Goal: Task Accomplishment & Management: Manage account settings

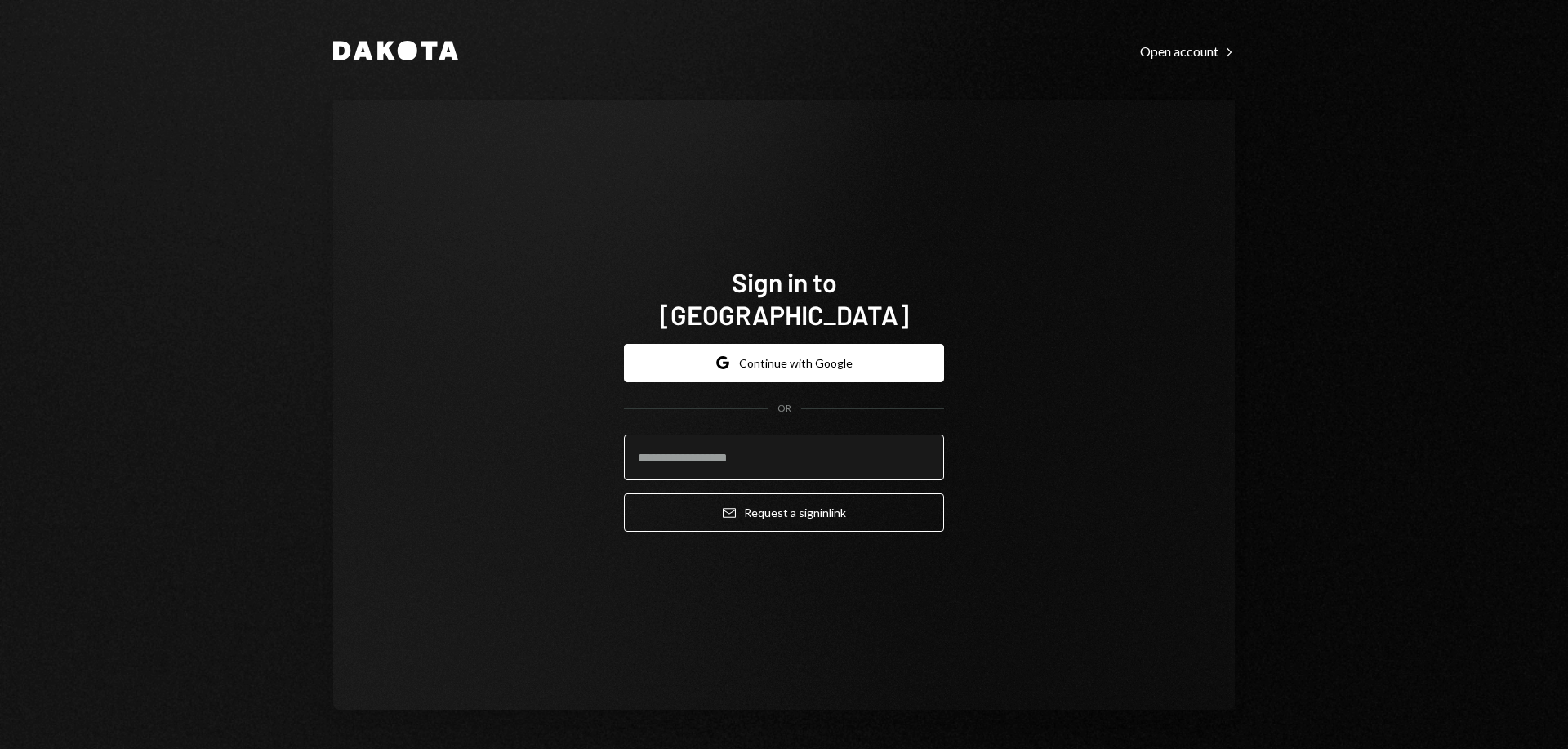
type input "**********"
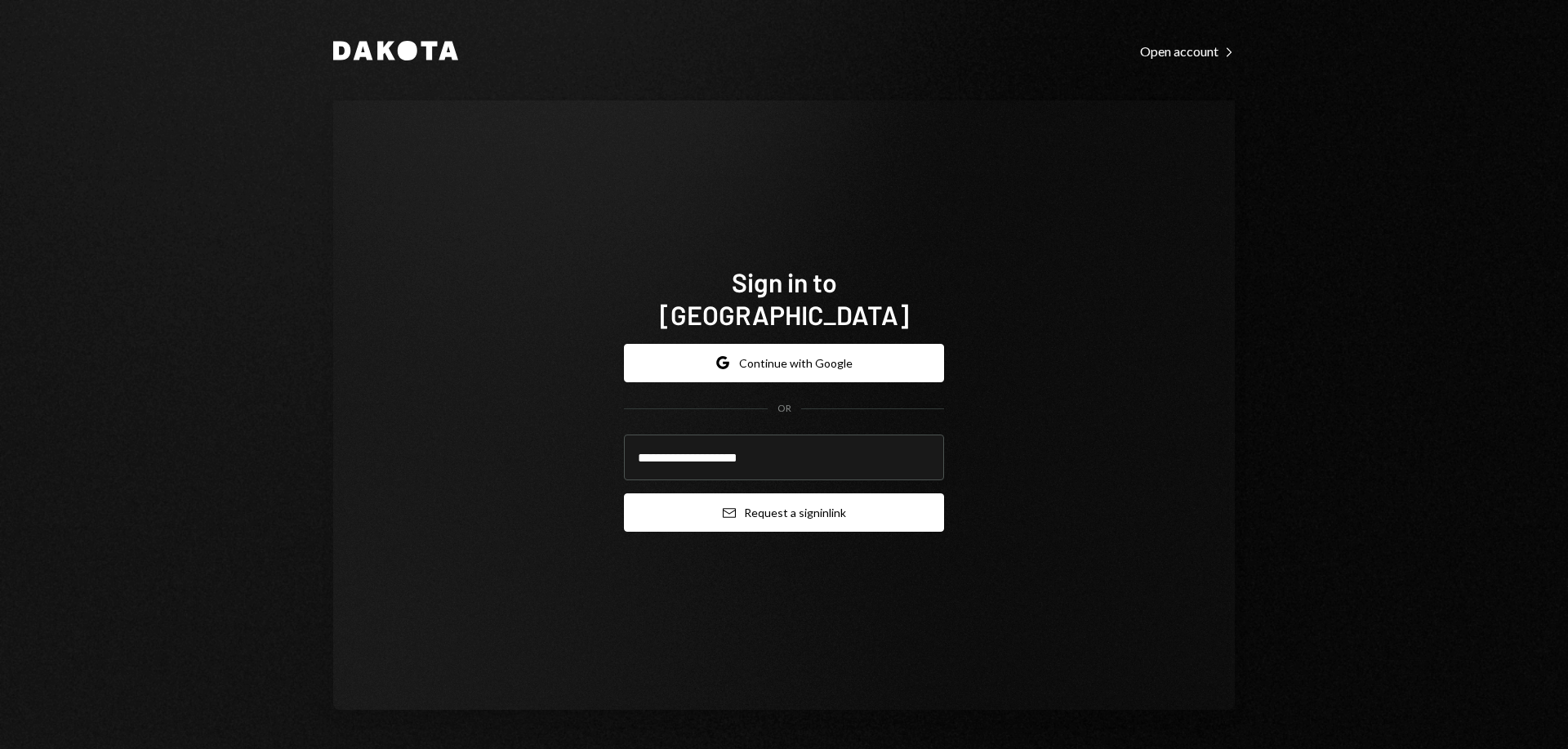
click at [806, 508] on button "Email Request a sign in link" at bounding box center [784, 512] width 320 height 38
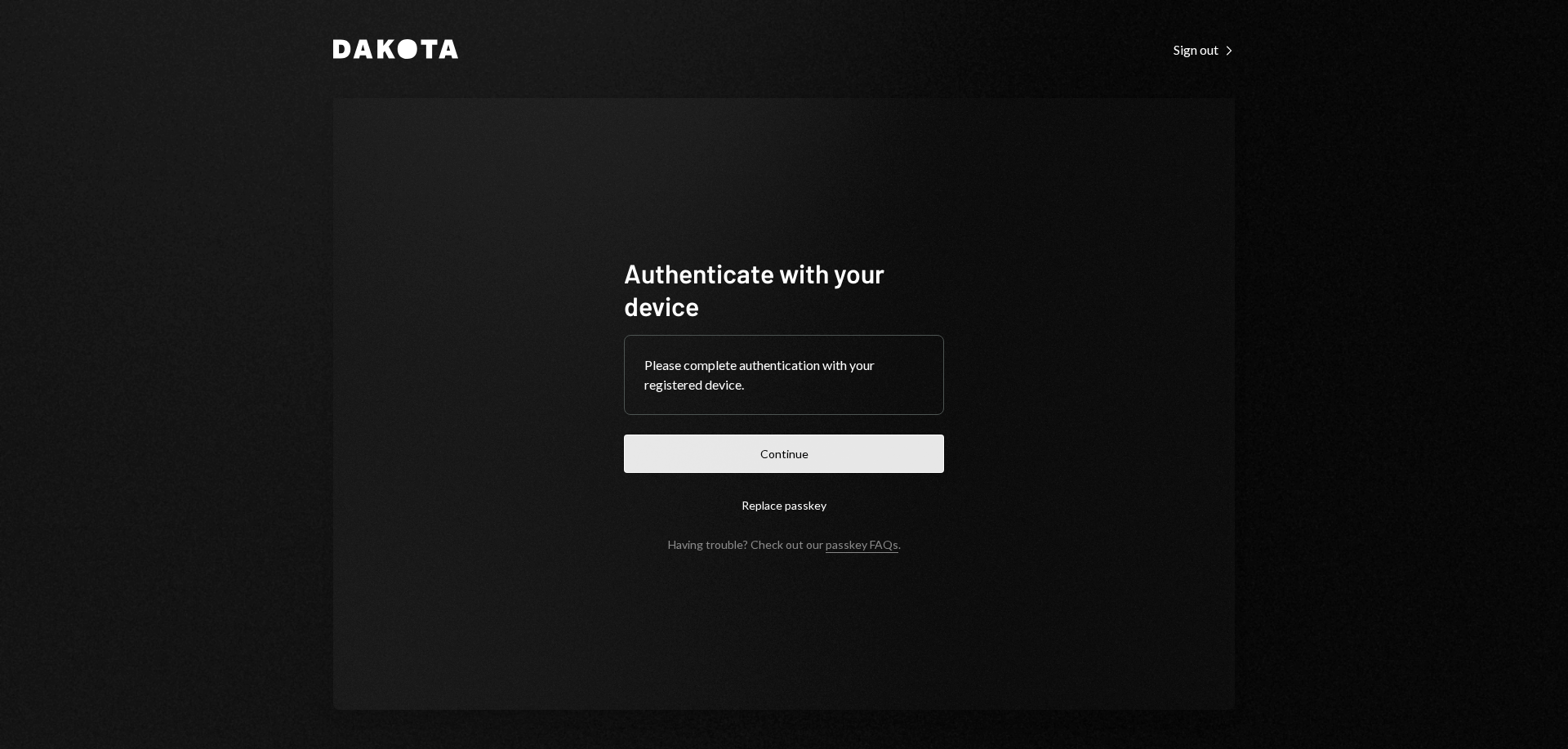
click at [879, 454] on button "Continue" at bounding box center [784, 453] width 320 height 38
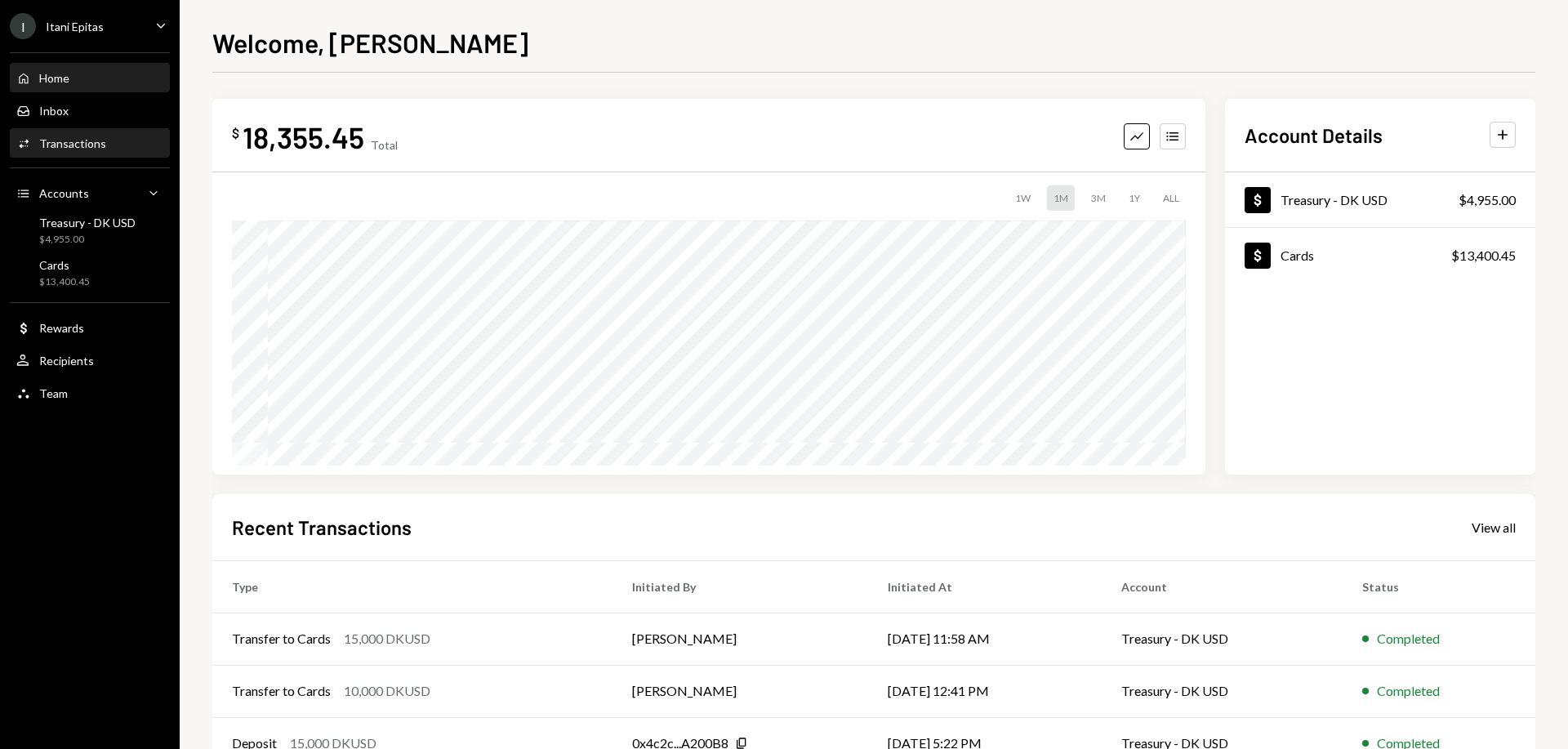
click at [69, 147] on div "Transactions" at bounding box center [72, 144] width 67 height 14
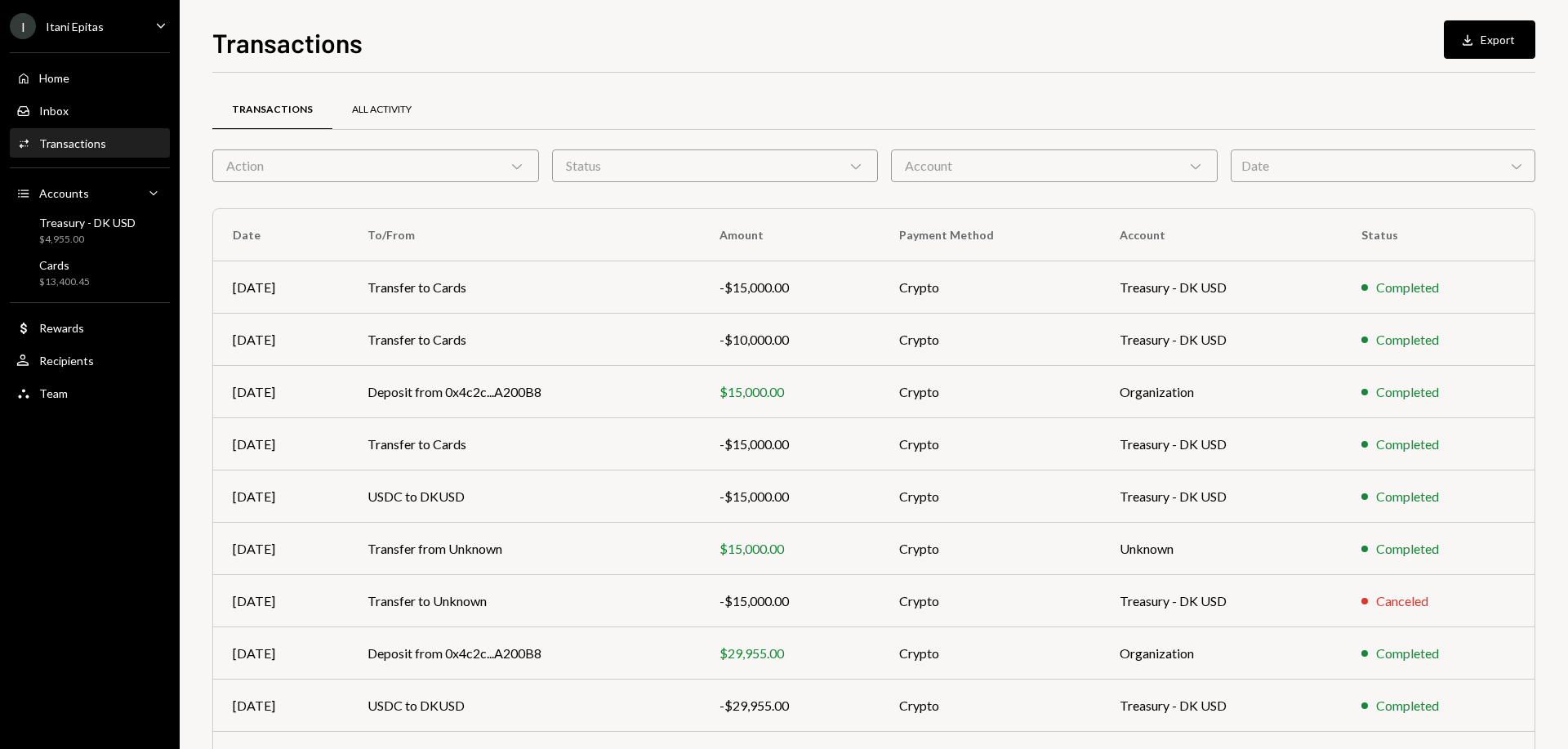
click at [358, 105] on div "All Activity" at bounding box center [382, 110] width 60 height 14
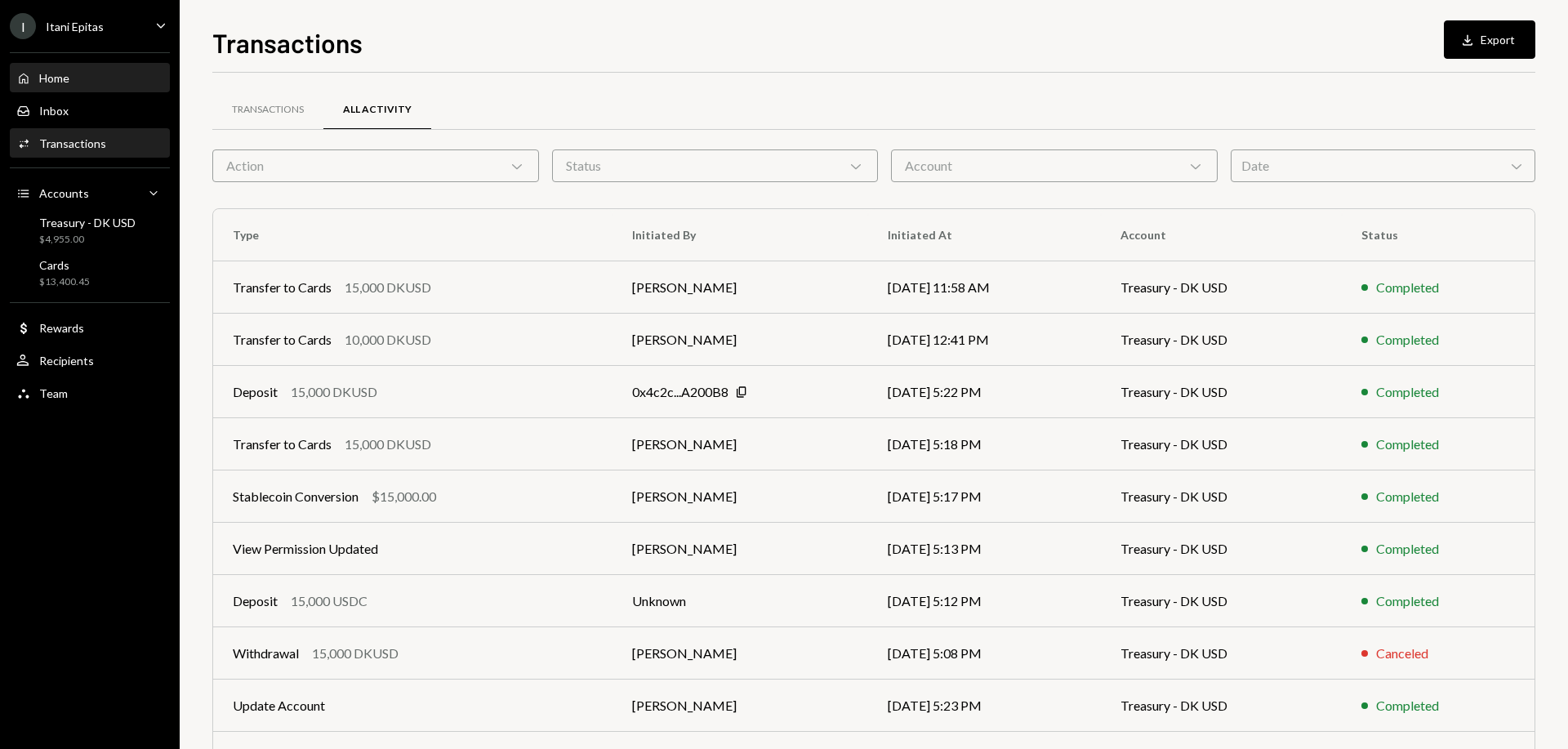
click at [64, 80] on div "Home" at bounding box center [55, 79] width 30 height 14
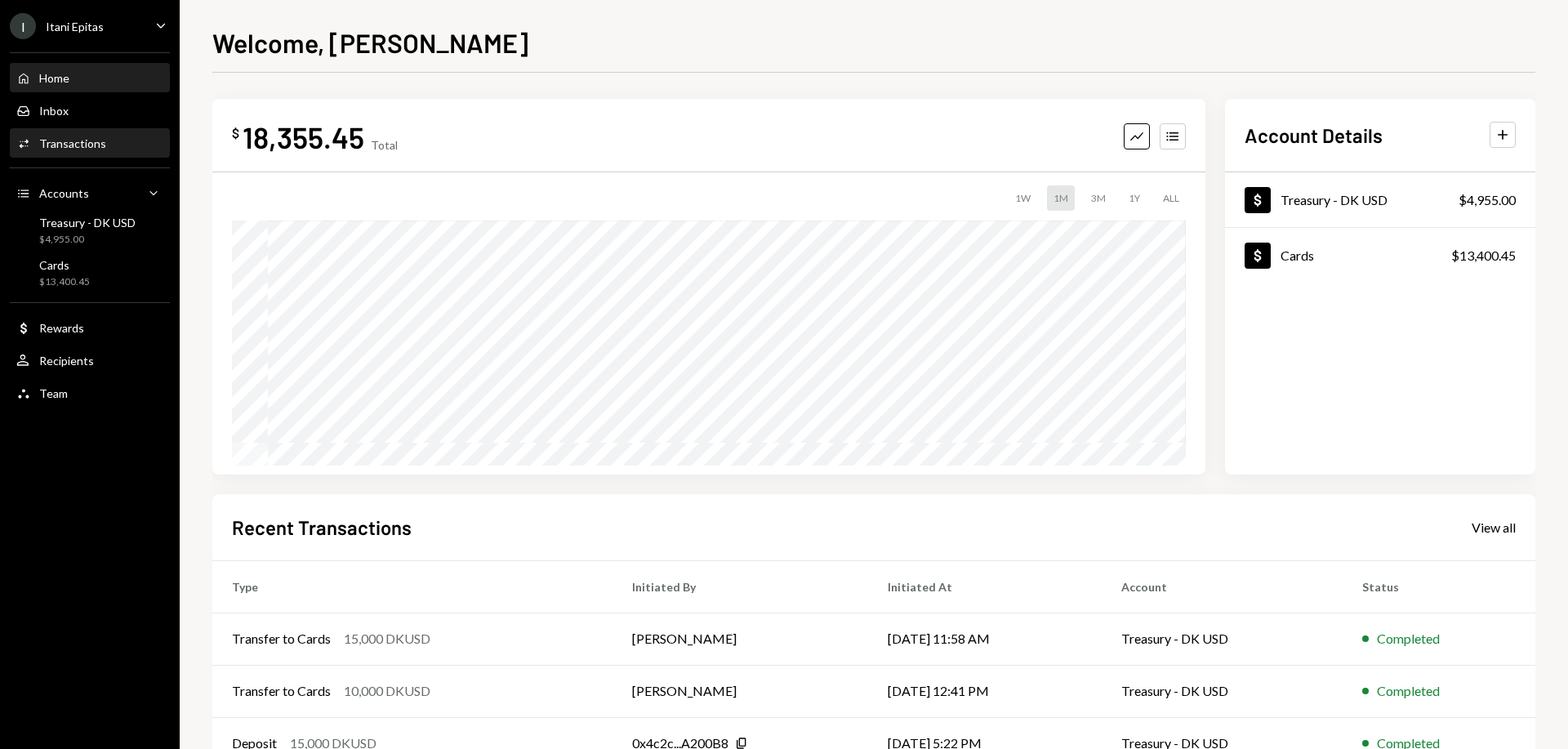
click at [52, 138] on div "Transactions" at bounding box center [72, 144] width 67 height 14
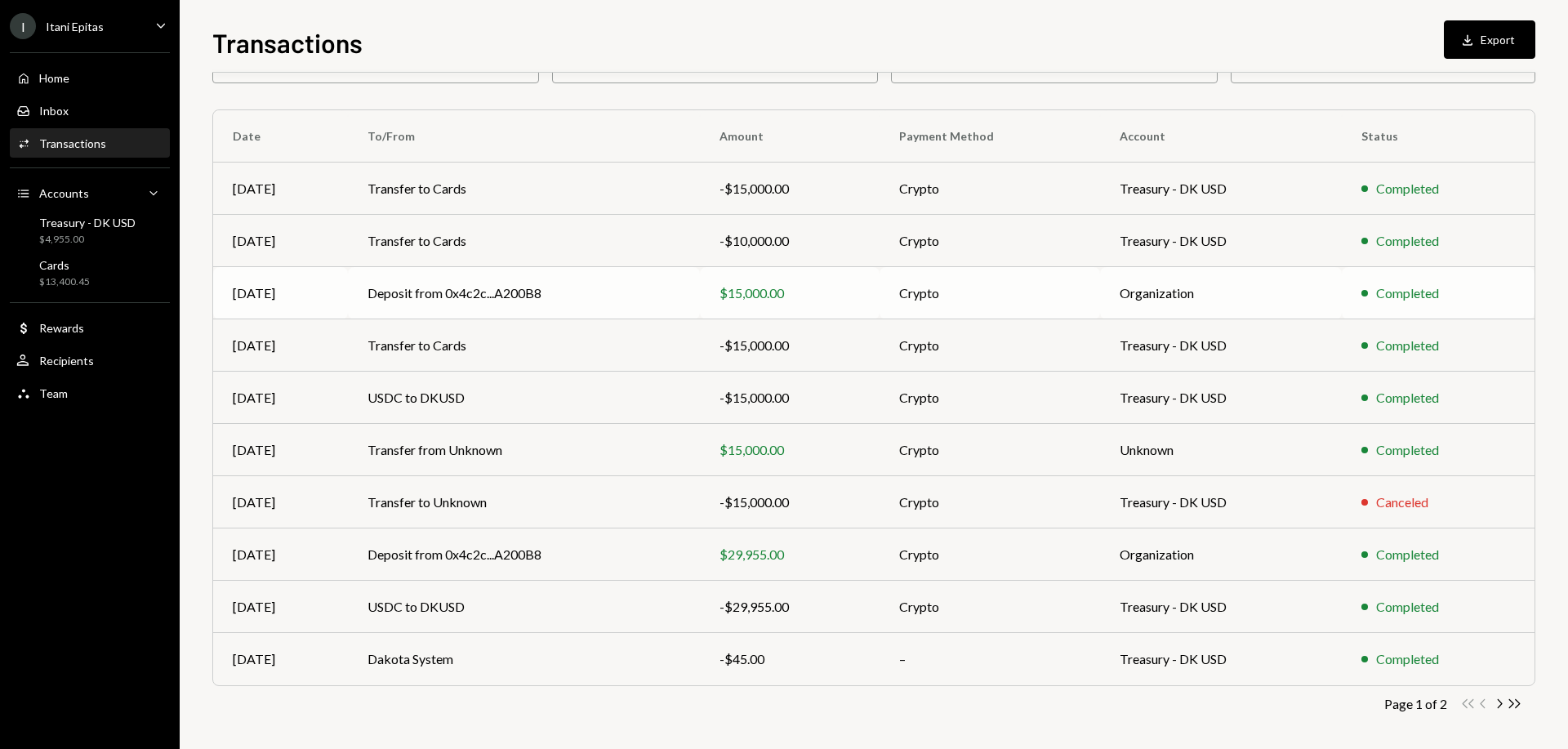
scroll to position [104, 0]
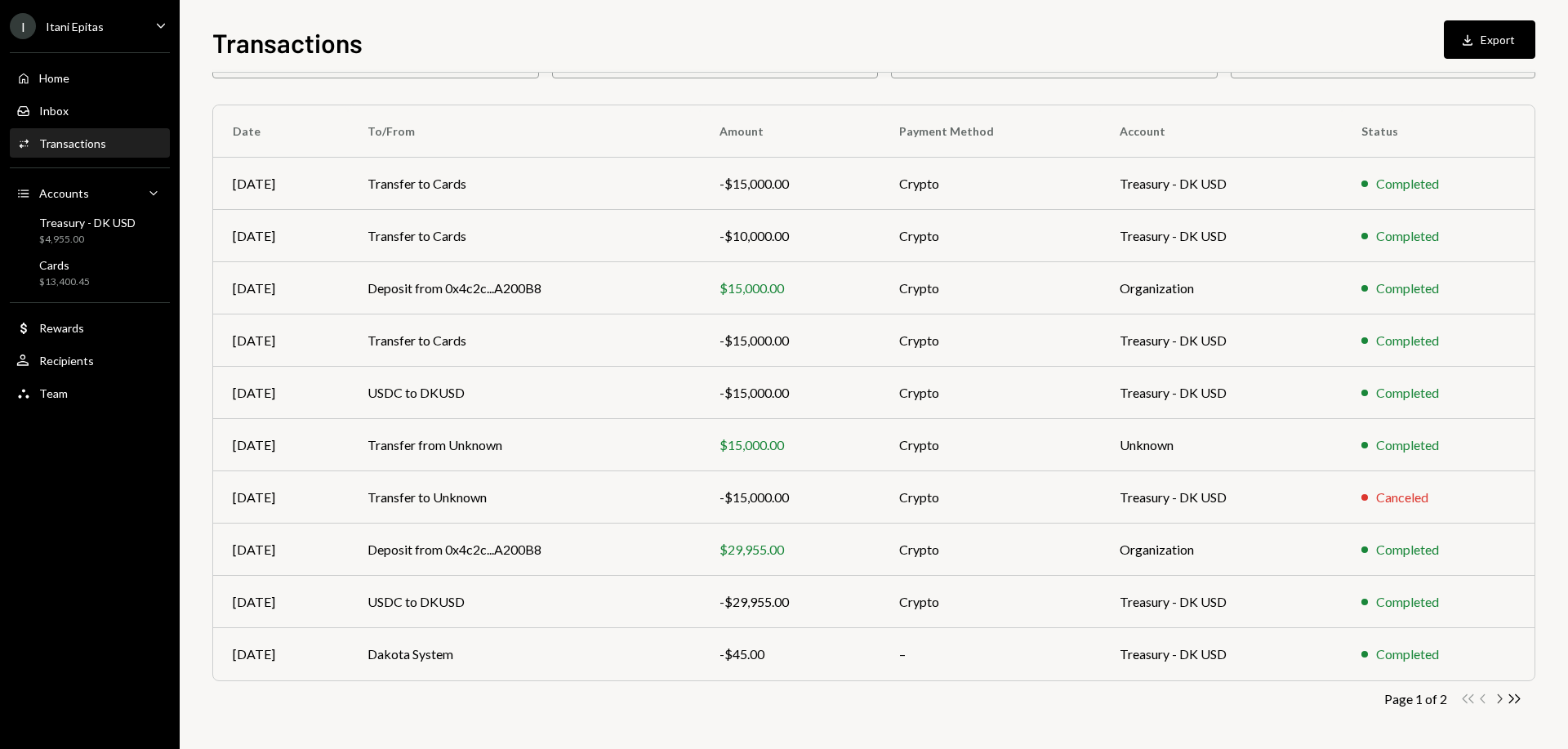
click at [1497, 700] on icon "Chevron Right" at bounding box center [1498, 698] width 15 height 15
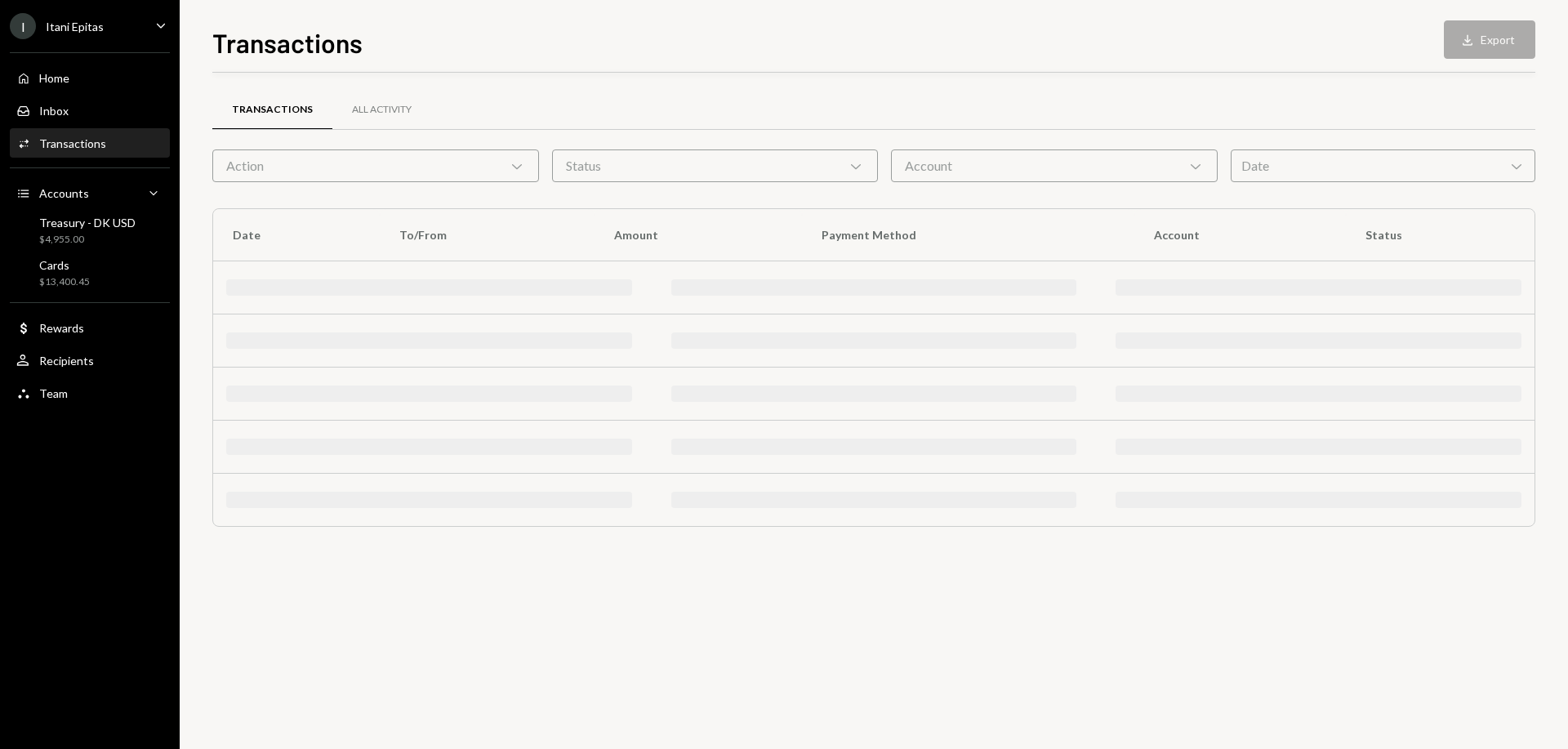
scroll to position [0, 0]
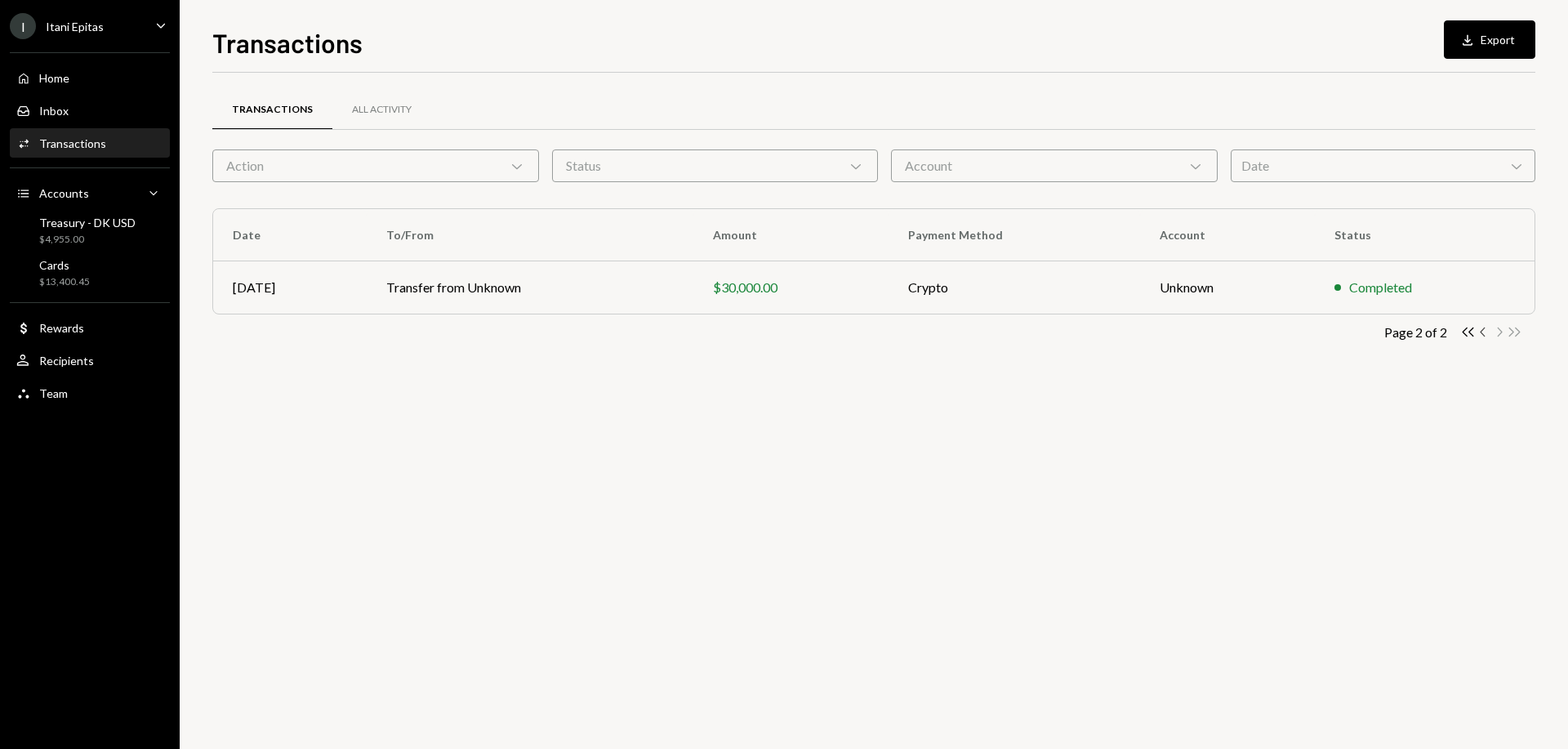
click at [1480, 329] on icon "Chevron Left" at bounding box center [1483, 332] width 15 height 15
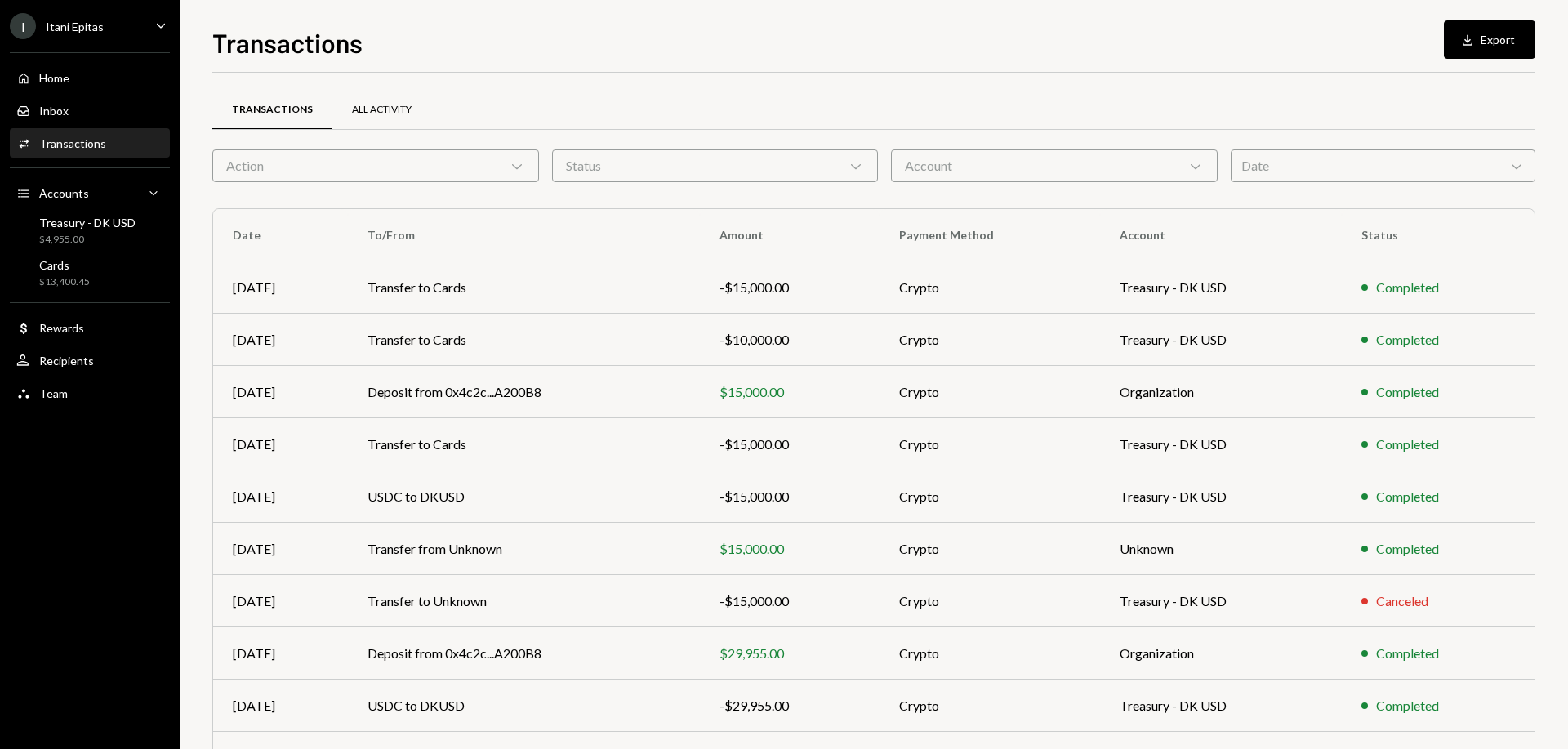
click at [384, 112] on div "All Activity" at bounding box center [382, 110] width 60 height 14
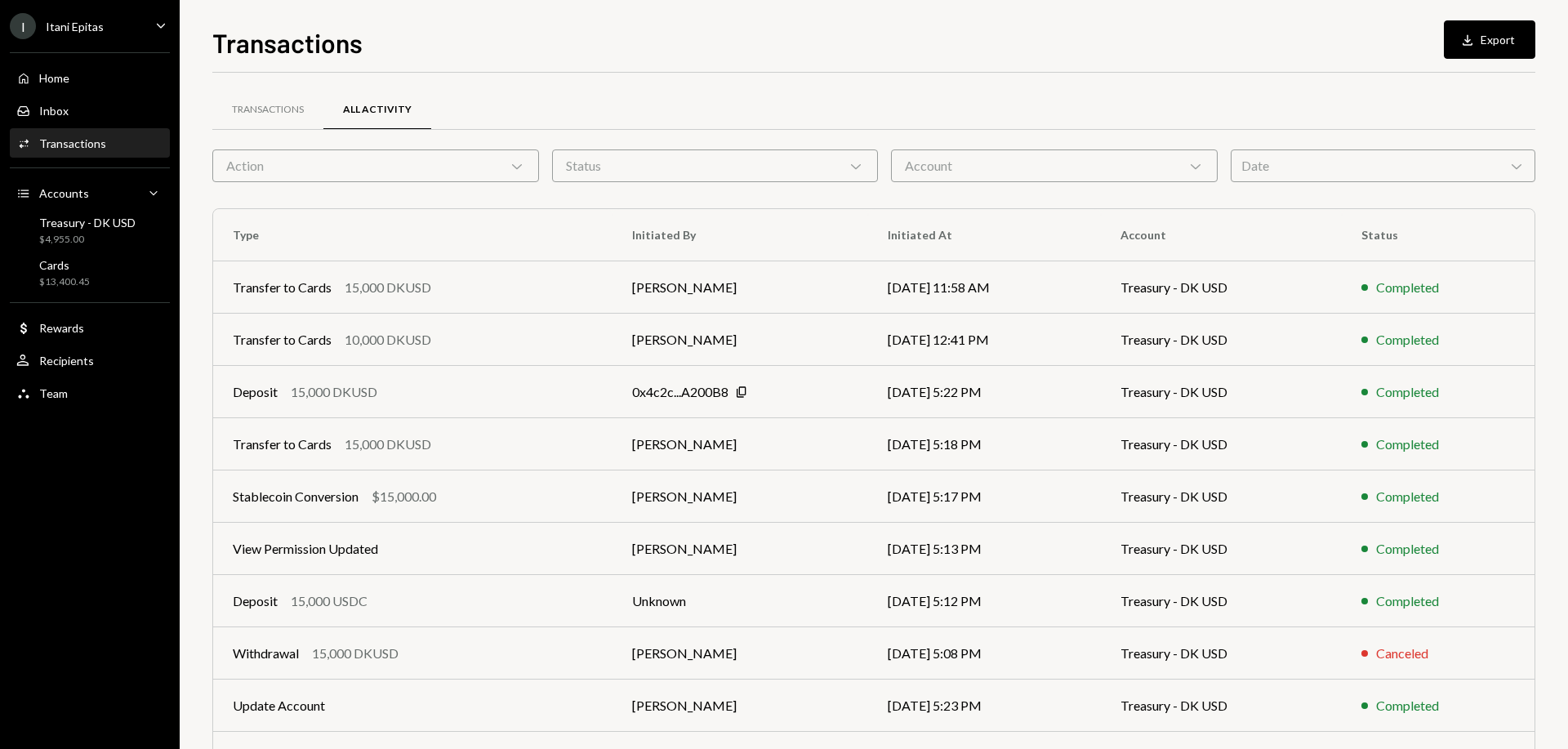
drag, startPoint x: 1499, startPoint y: 49, endPoint x: 1417, endPoint y: 96, distance: 94.5
click at [1499, 49] on button "Download Export" at bounding box center [1489, 39] width 91 height 38
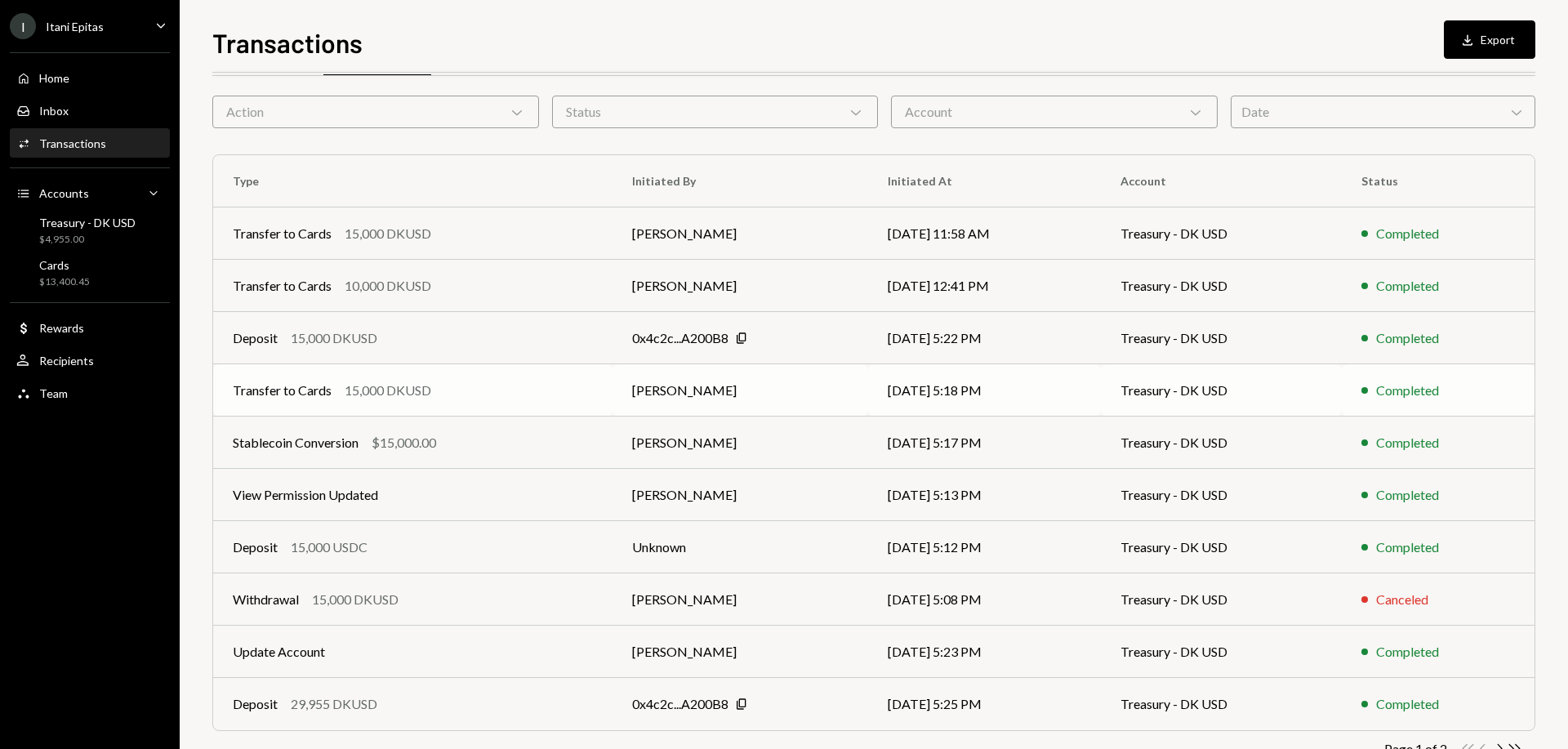
scroll to position [104, 0]
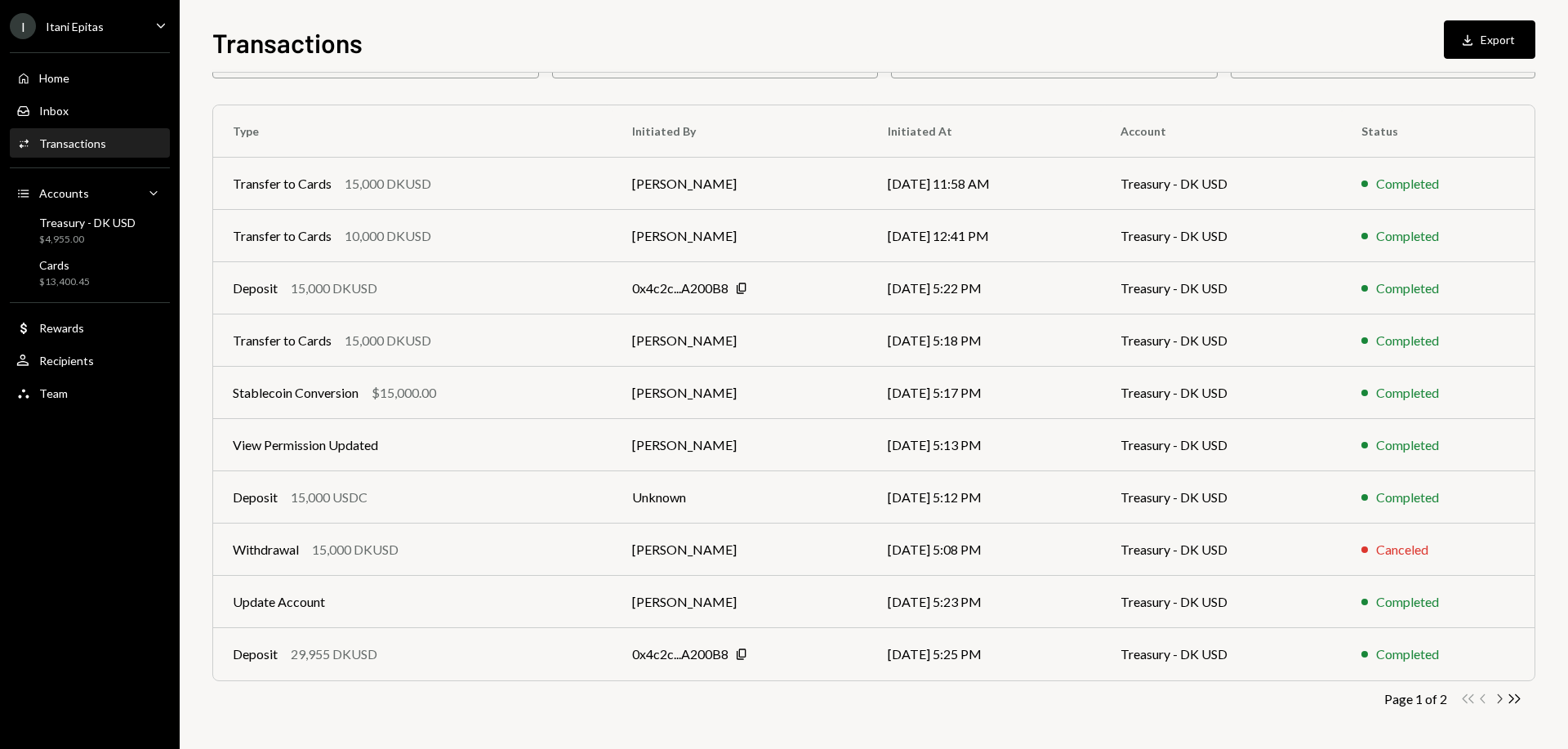
click at [1497, 697] on icon "Chevron Right" at bounding box center [1498, 698] width 15 height 15
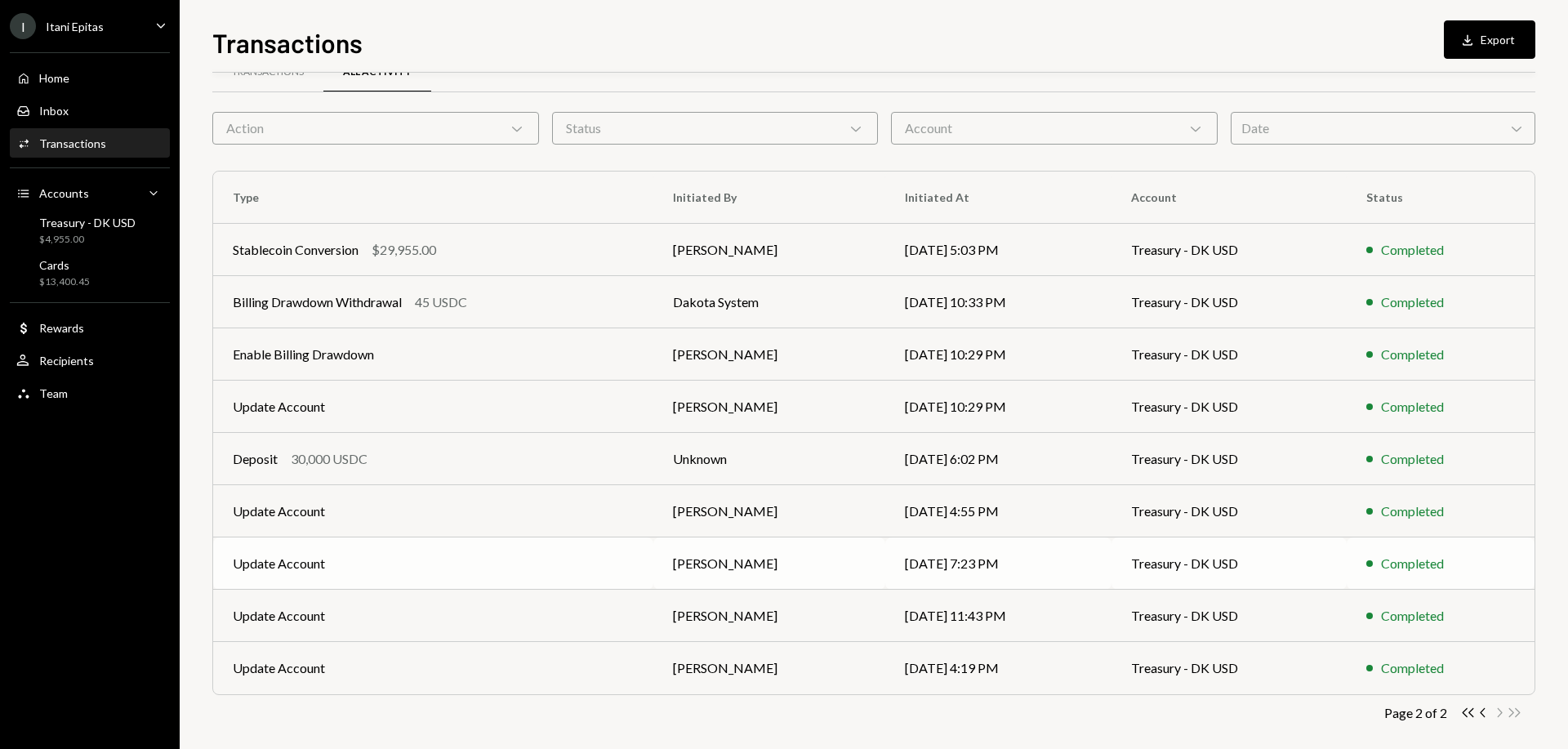
scroll to position [52, 0]
